Goal: Information Seeking & Learning: Learn about a topic

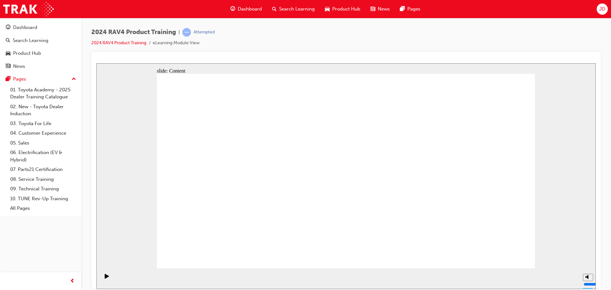
drag, startPoint x: 501, startPoint y: 251, endPoint x: 501, endPoint y: 257, distance: 6.1
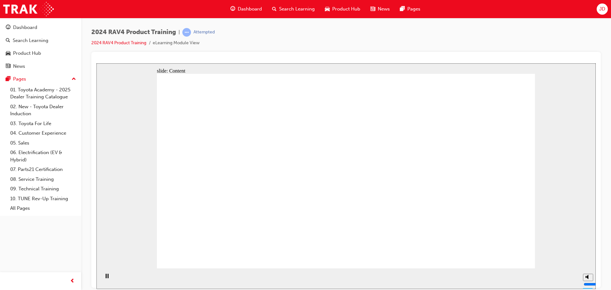
drag, startPoint x: 366, startPoint y: 178, endPoint x: 370, endPoint y: 178, distance: 4.5
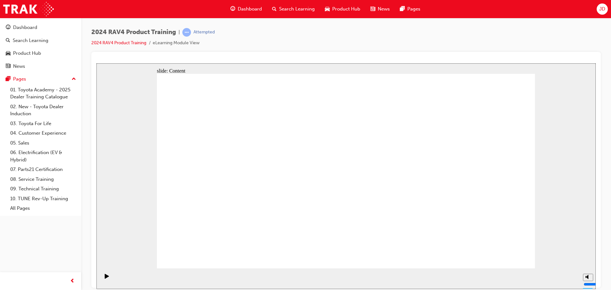
radio input "true"
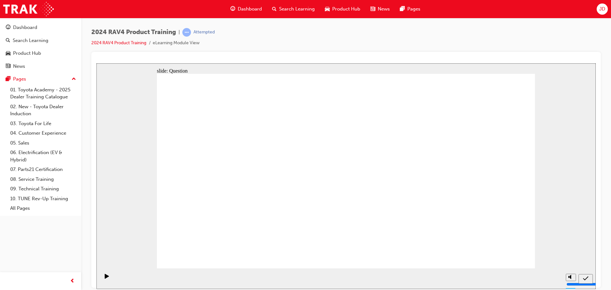
drag, startPoint x: 496, startPoint y: 248, endPoint x: 497, endPoint y: 252, distance: 3.3
radio input "true"
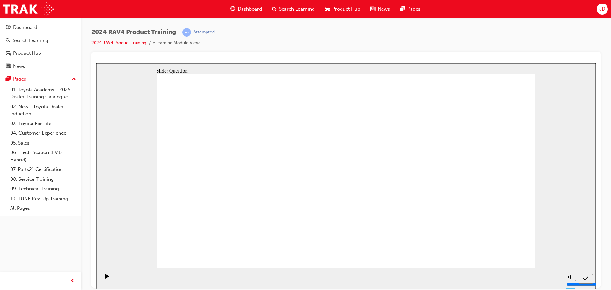
radio input "true"
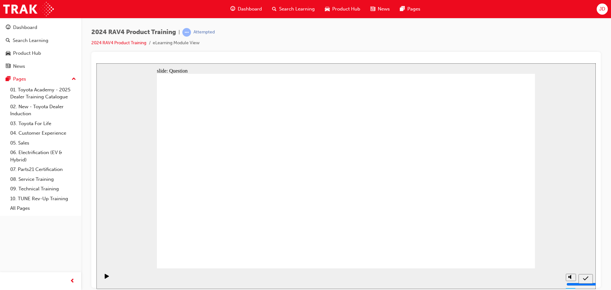
drag, startPoint x: 334, startPoint y: 208, endPoint x: 338, endPoint y: 212, distance: 5.6
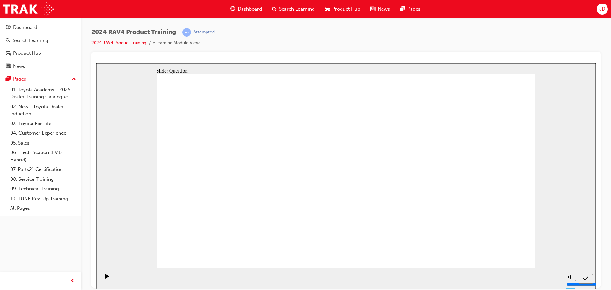
radio input "false"
radio input "true"
drag, startPoint x: 234, startPoint y: 159, endPoint x: 248, endPoint y: 225, distance: 66.6
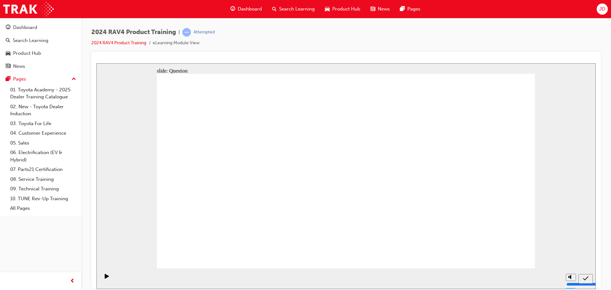
drag, startPoint x: 469, startPoint y: 154, endPoint x: 315, endPoint y: 215, distance: 166.1
drag, startPoint x: 313, startPoint y: 166, endPoint x: 465, endPoint y: 227, distance: 164.4
drag, startPoint x: 393, startPoint y: 172, endPoint x: 385, endPoint y: 230, distance: 58.8
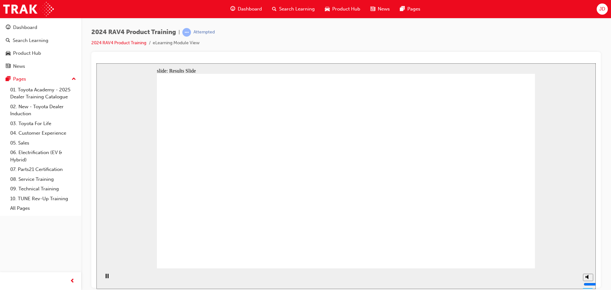
radio input "true"
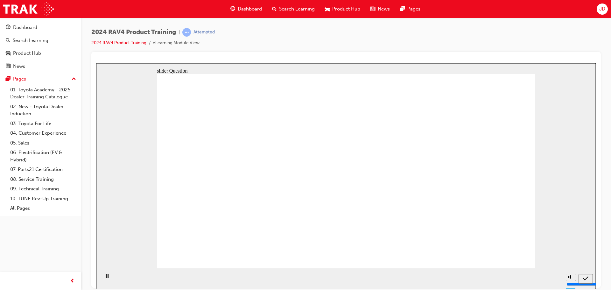
radio input "true"
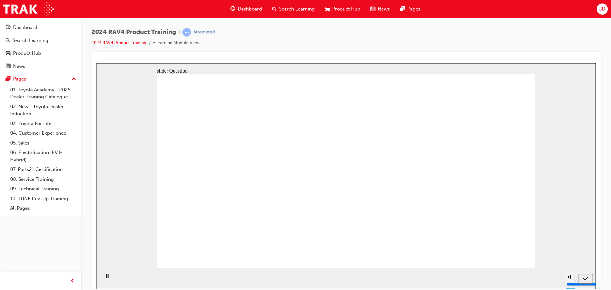
radio input "true"
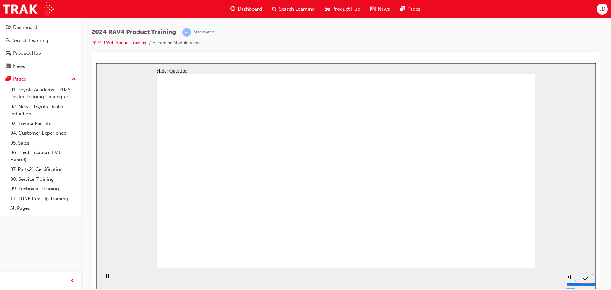
drag, startPoint x: 449, startPoint y: 155, endPoint x: 297, endPoint y: 215, distance: 163.0
drag, startPoint x: 235, startPoint y: 147, endPoint x: 240, endPoint y: 208, distance: 60.9
drag, startPoint x: 241, startPoint y: 207, endPoint x: 248, endPoint y: 145, distance: 62.1
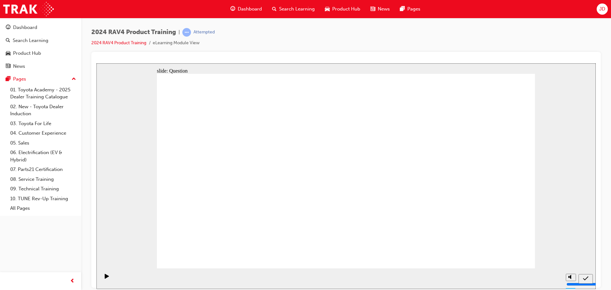
drag, startPoint x: 249, startPoint y: 171, endPoint x: 380, endPoint y: 235, distance: 144.7
drag, startPoint x: 385, startPoint y: 159, endPoint x: 242, endPoint y: 220, distance: 155.2
drag, startPoint x: 302, startPoint y: 157, endPoint x: 442, endPoint y: 218, distance: 152.2
drag, startPoint x: 490, startPoint y: 249, endPoint x: 496, endPoint y: 252, distance: 6.0
